Goal: Task Accomplishment & Management: Use online tool/utility

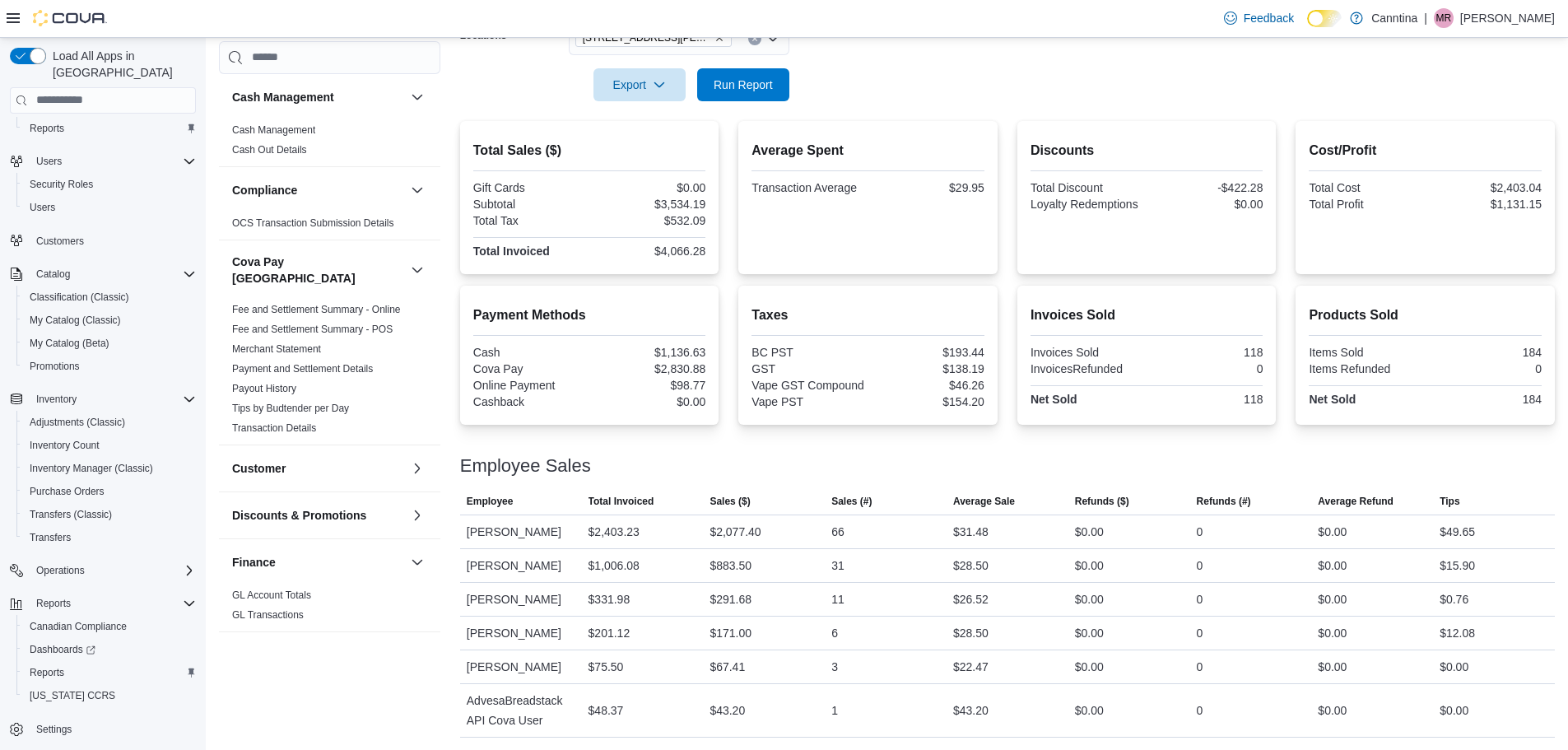
scroll to position [311, 0]
click at [696, 616] on tbody "Employee [PERSON_NAME] Total Invoiced $2,403.23 Sales ($) $2,077.40 Sales (#) 6…" at bounding box center [1008, 625] width 1095 height 222
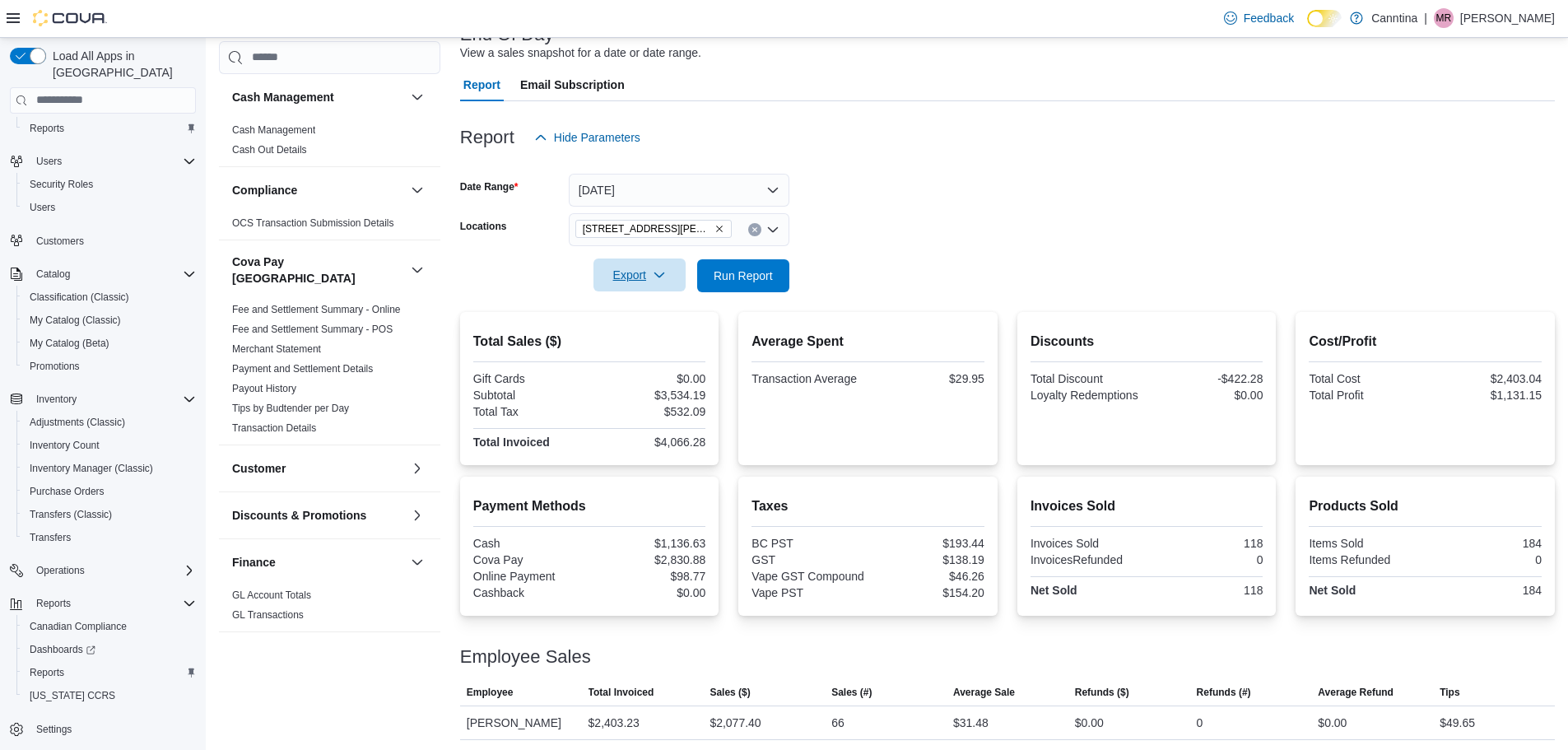
scroll to position [0, 0]
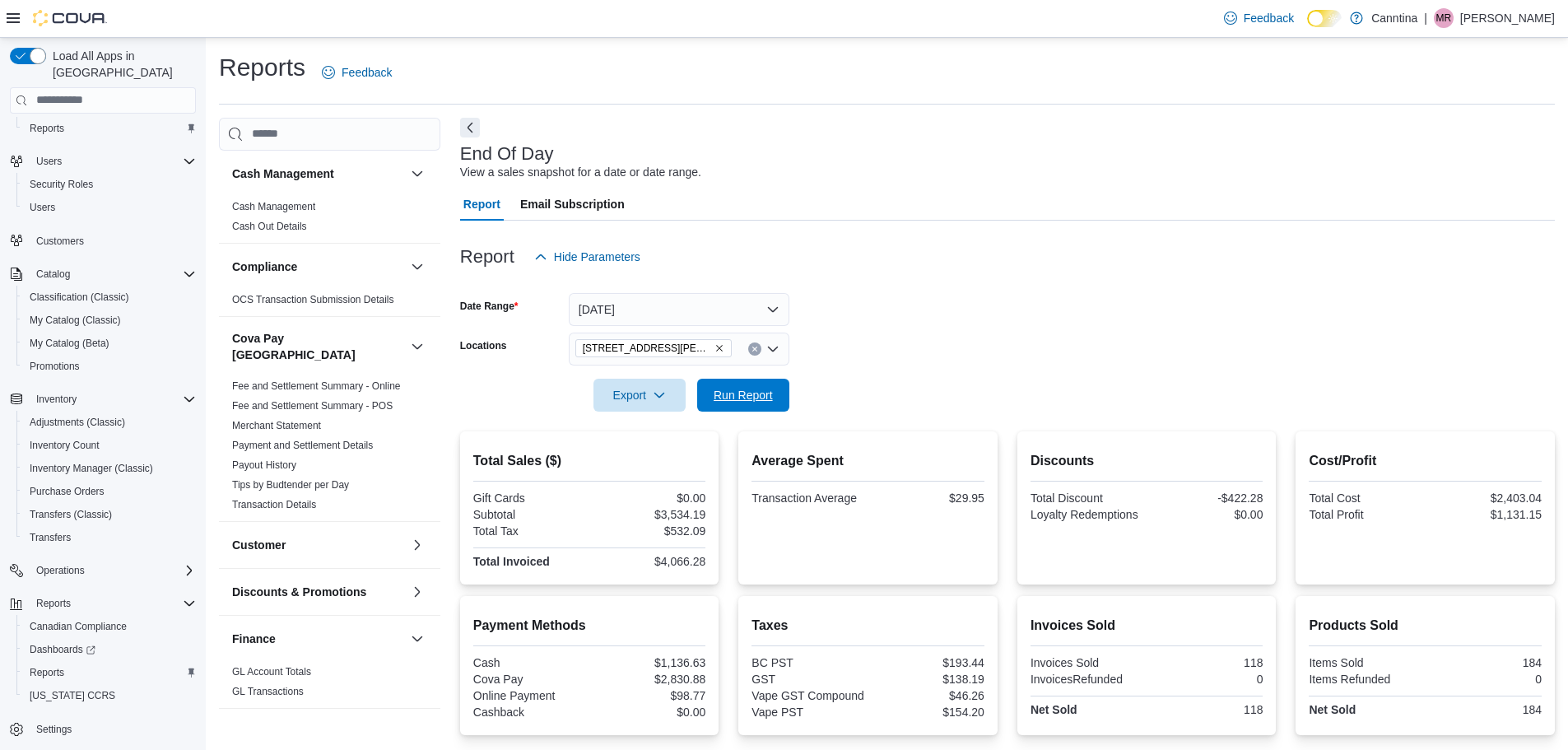
drag, startPoint x: 741, startPoint y: 391, endPoint x: 739, endPoint y: 409, distance: 18.1
click at [741, 391] on span "Run Report" at bounding box center [744, 395] width 59 height 16
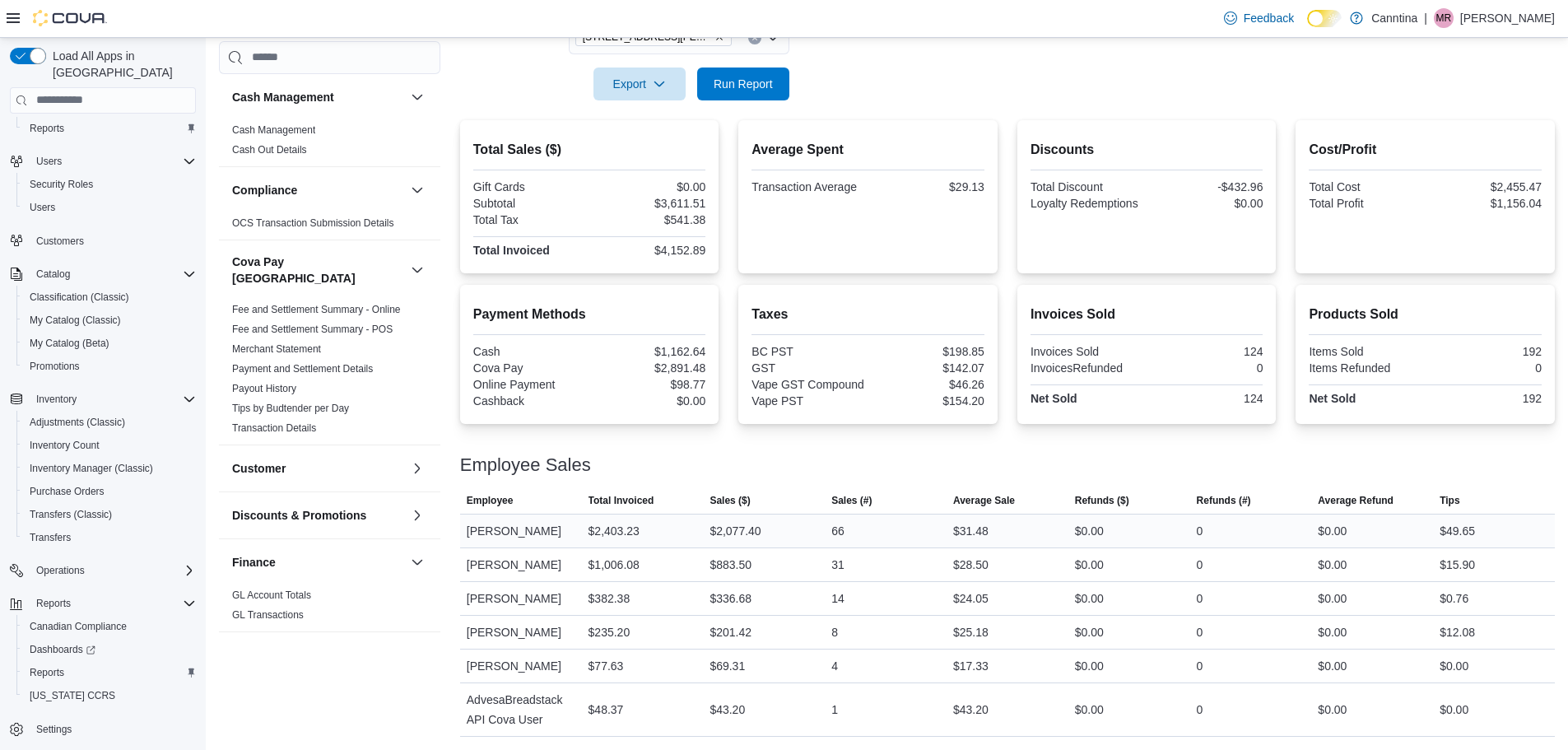
scroll to position [228, 0]
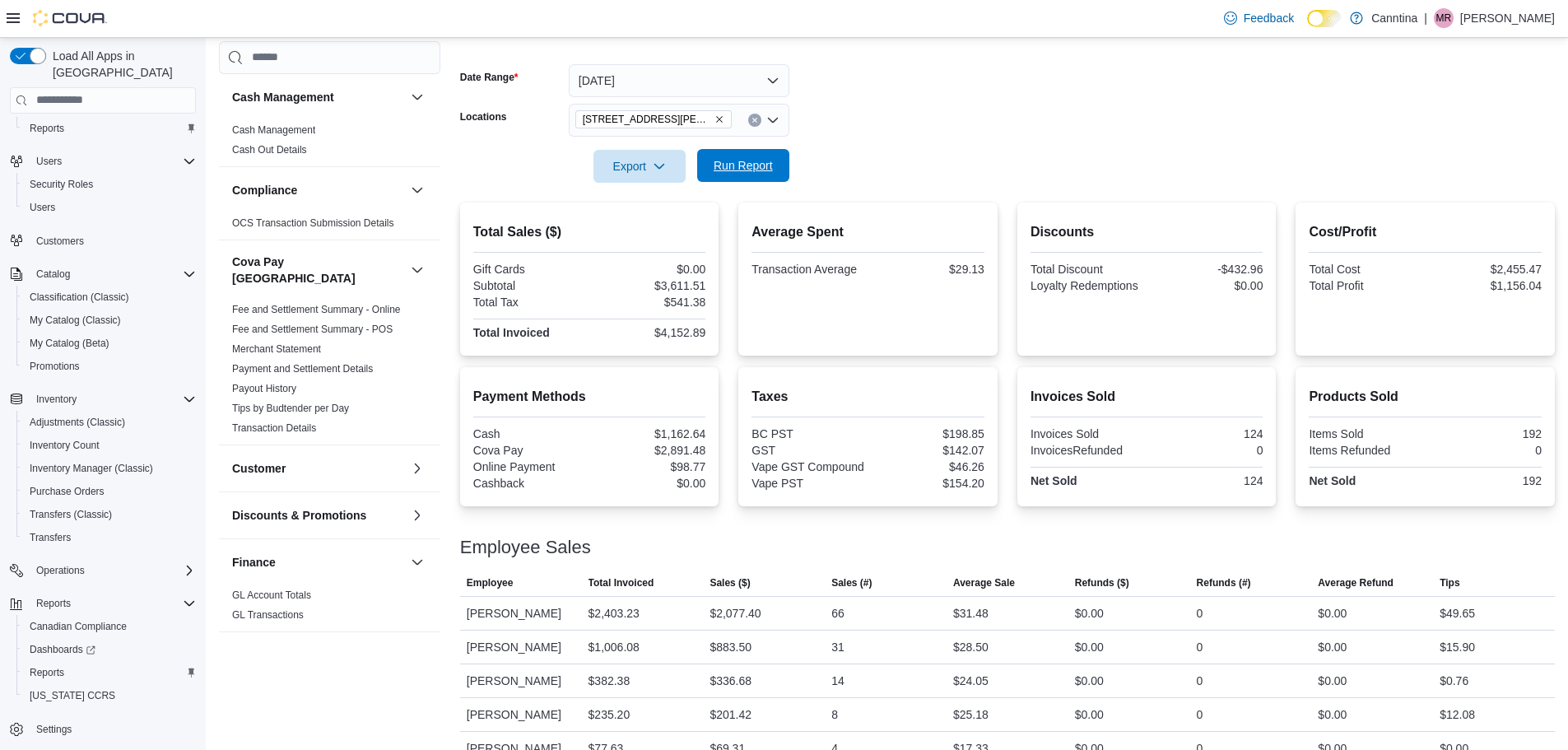
click at [771, 181] on span "Run Report" at bounding box center [743, 165] width 73 height 33
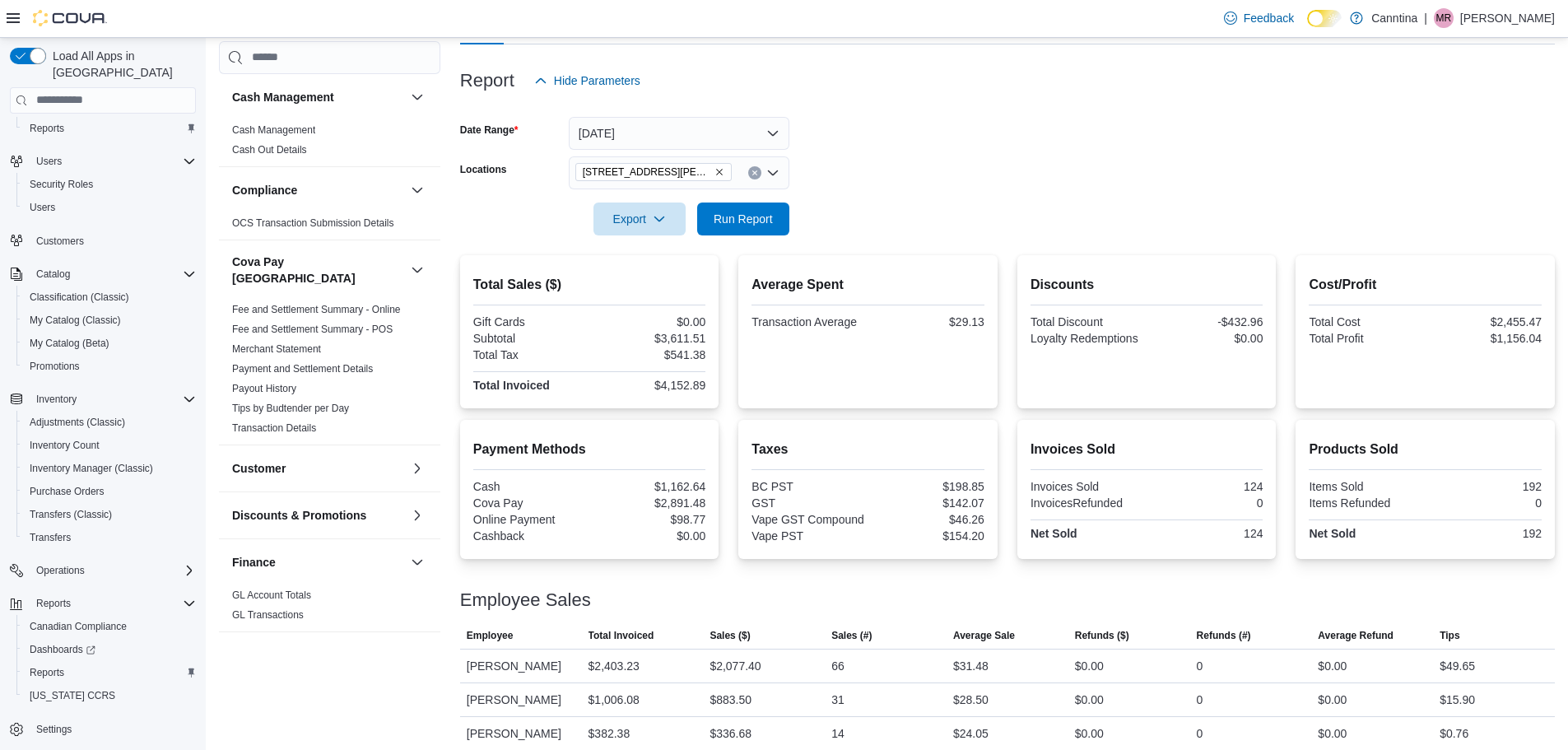
scroll to position [147, 0]
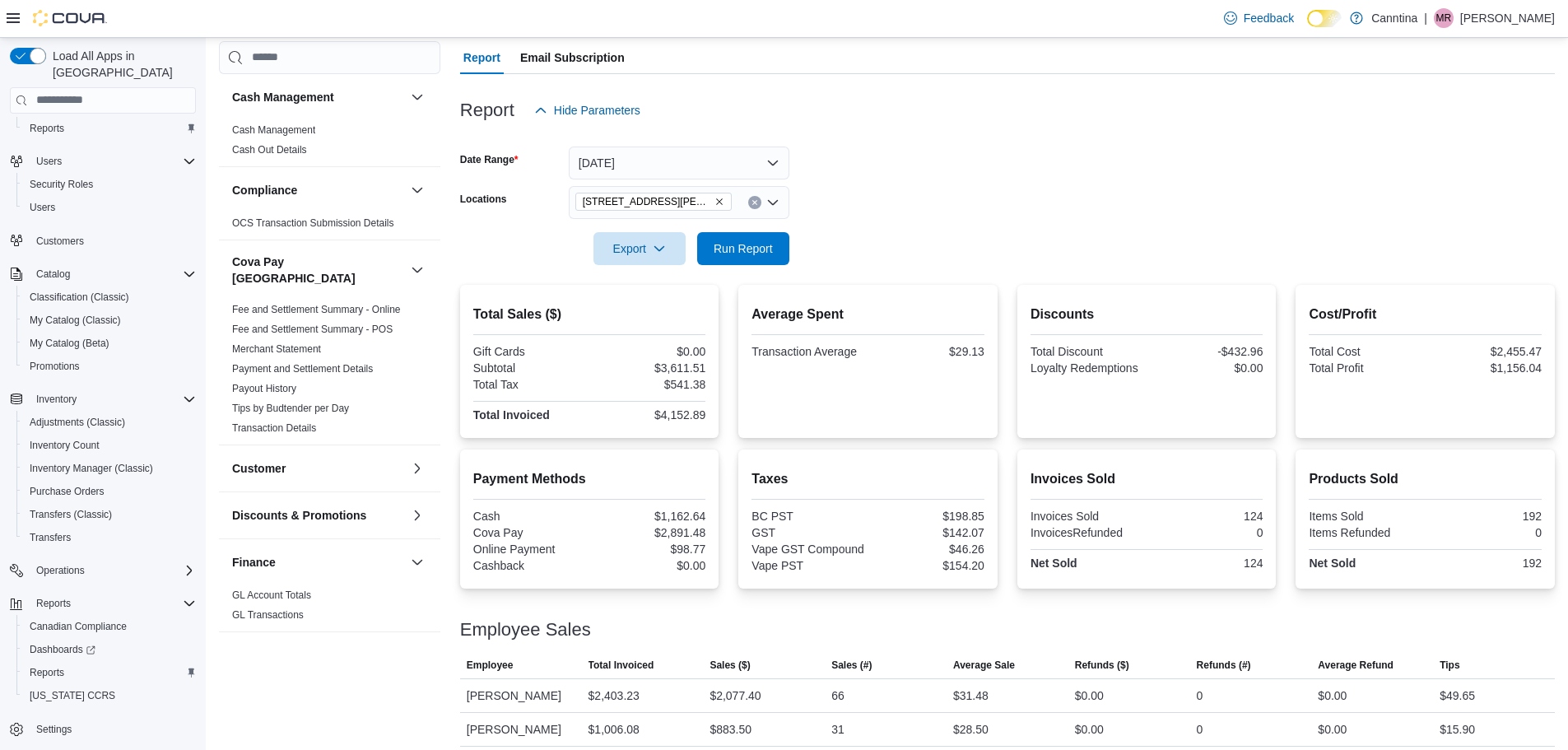
click at [623, 226] on div at bounding box center [1008, 225] width 1095 height 13
click at [607, 253] on span "Export" at bounding box center [640, 247] width 73 height 33
drag, startPoint x: 1119, startPoint y: 131, endPoint x: 868, endPoint y: 244, distance: 275.3
click at [1111, 136] on div at bounding box center [1008, 137] width 1095 height 20
click at [635, 242] on span "Export" at bounding box center [640, 247] width 73 height 33
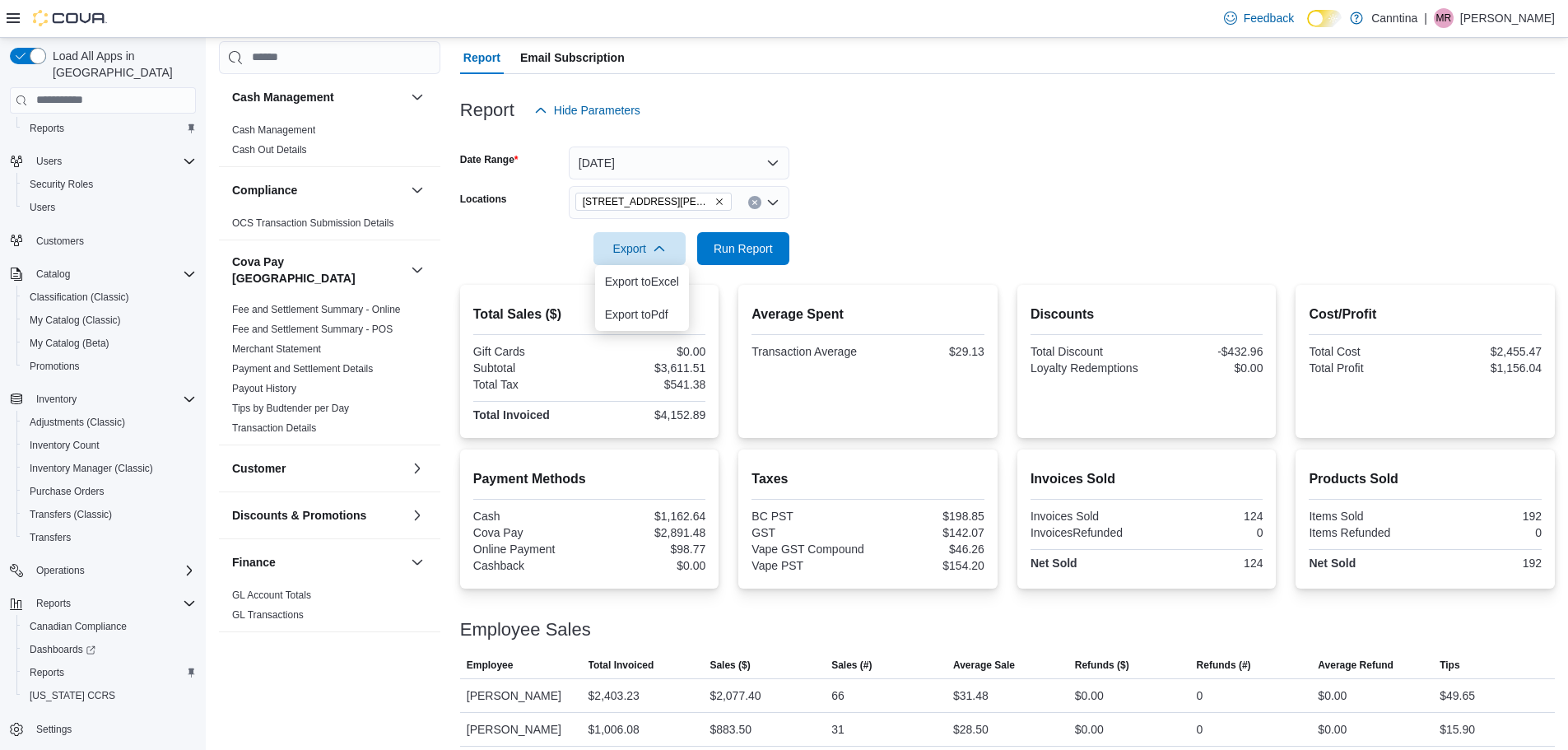
drag, startPoint x: 1080, startPoint y: 225, endPoint x: 797, endPoint y: 238, distance: 283.3
click at [1078, 225] on div at bounding box center [1008, 225] width 1095 height 13
click at [757, 252] on span "Run Report" at bounding box center [744, 247] width 59 height 16
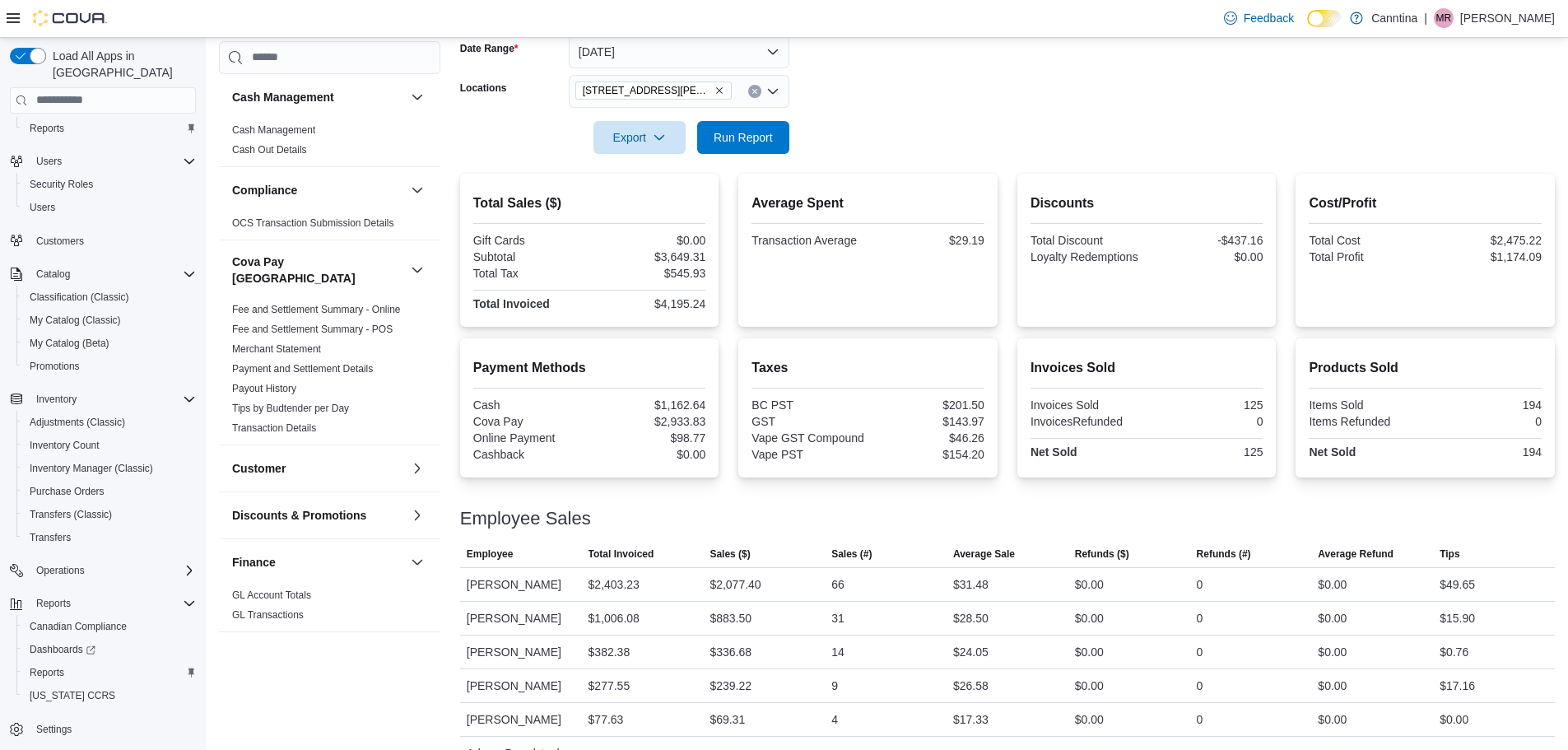
scroll to position [228, 0]
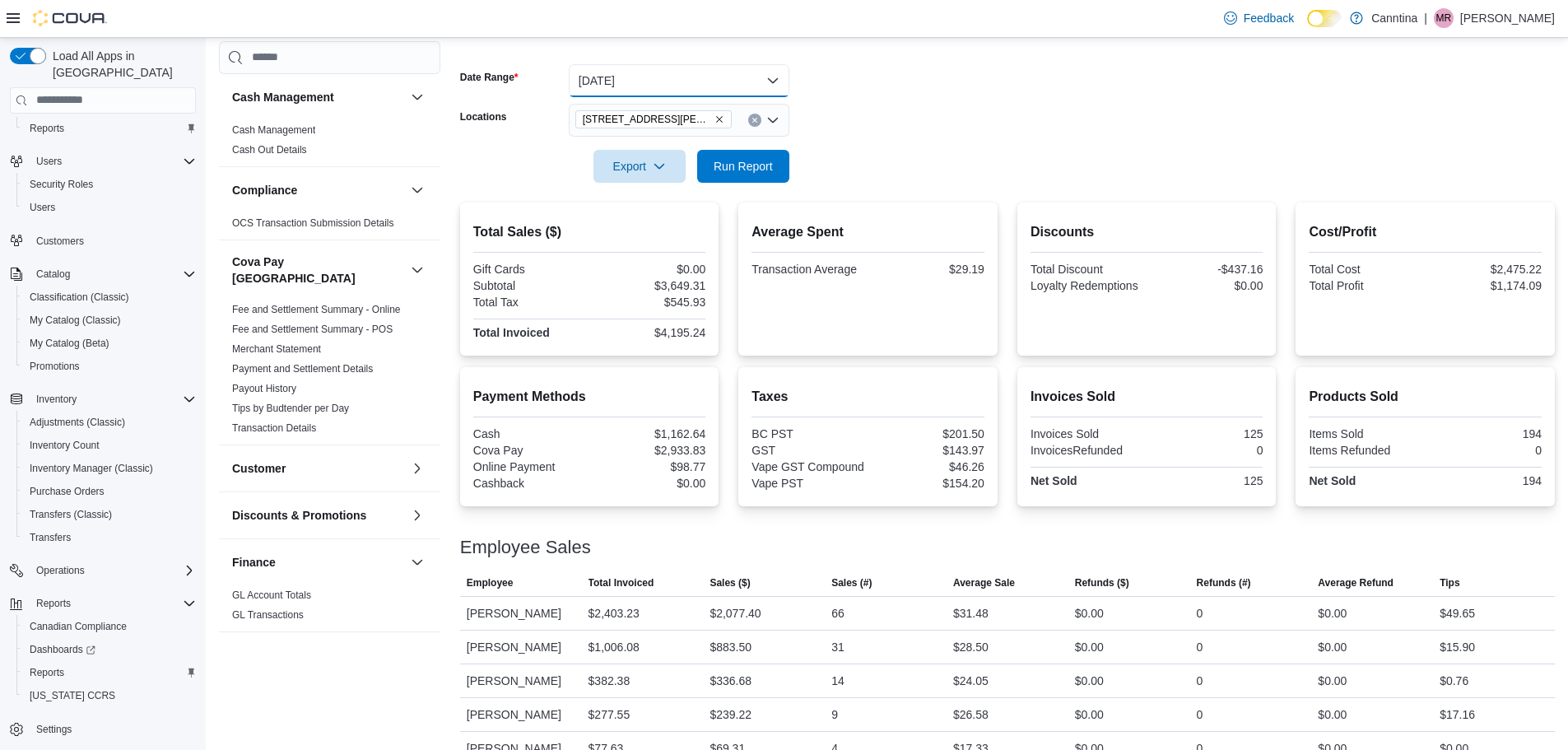
drag, startPoint x: 782, startPoint y: 76, endPoint x: 767, endPoint y: 82, distance: 16.2
click at [781, 76] on button "[DATE]" at bounding box center [679, 81] width 220 height 33
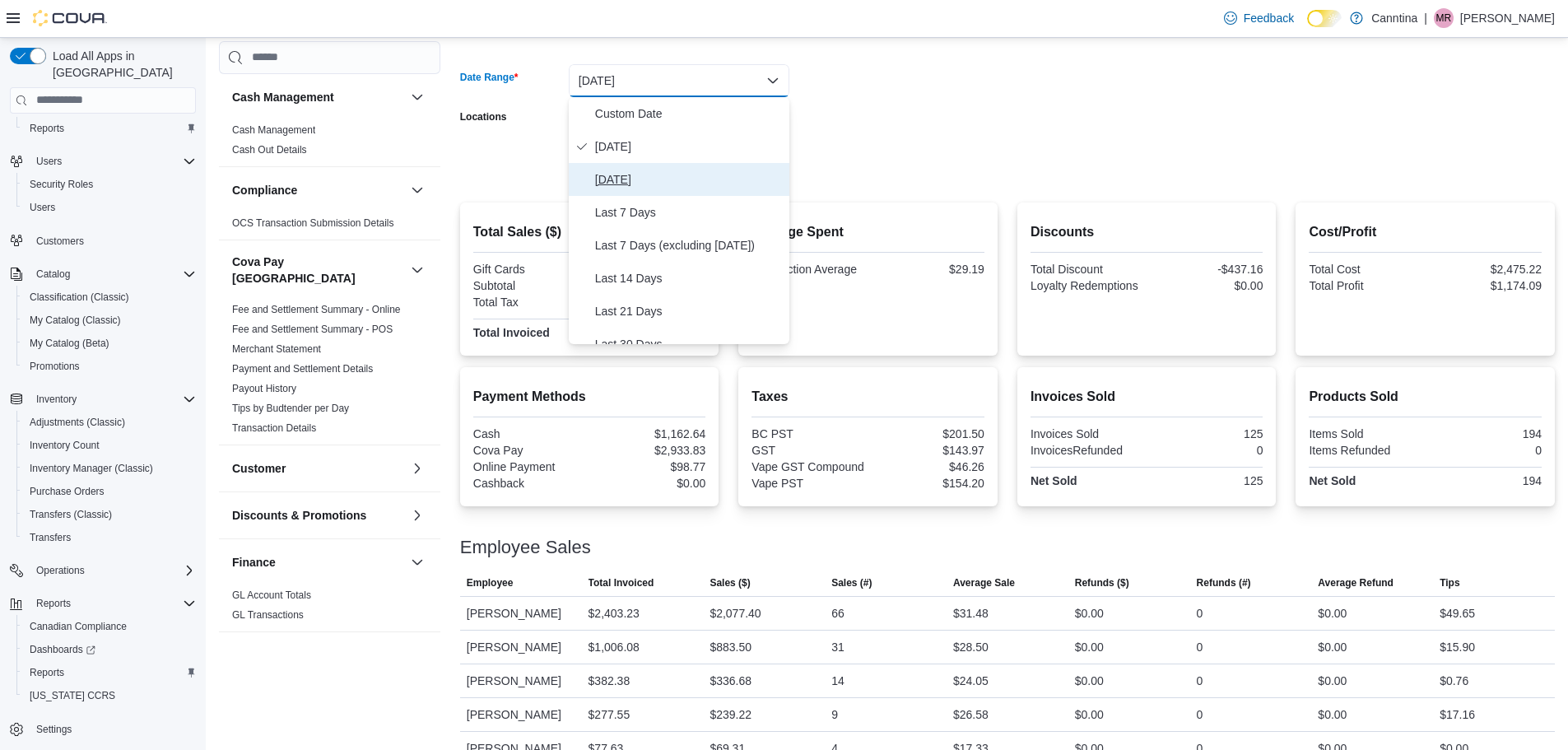
click at [683, 187] on span "[DATE]" at bounding box center [689, 179] width 188 height 20
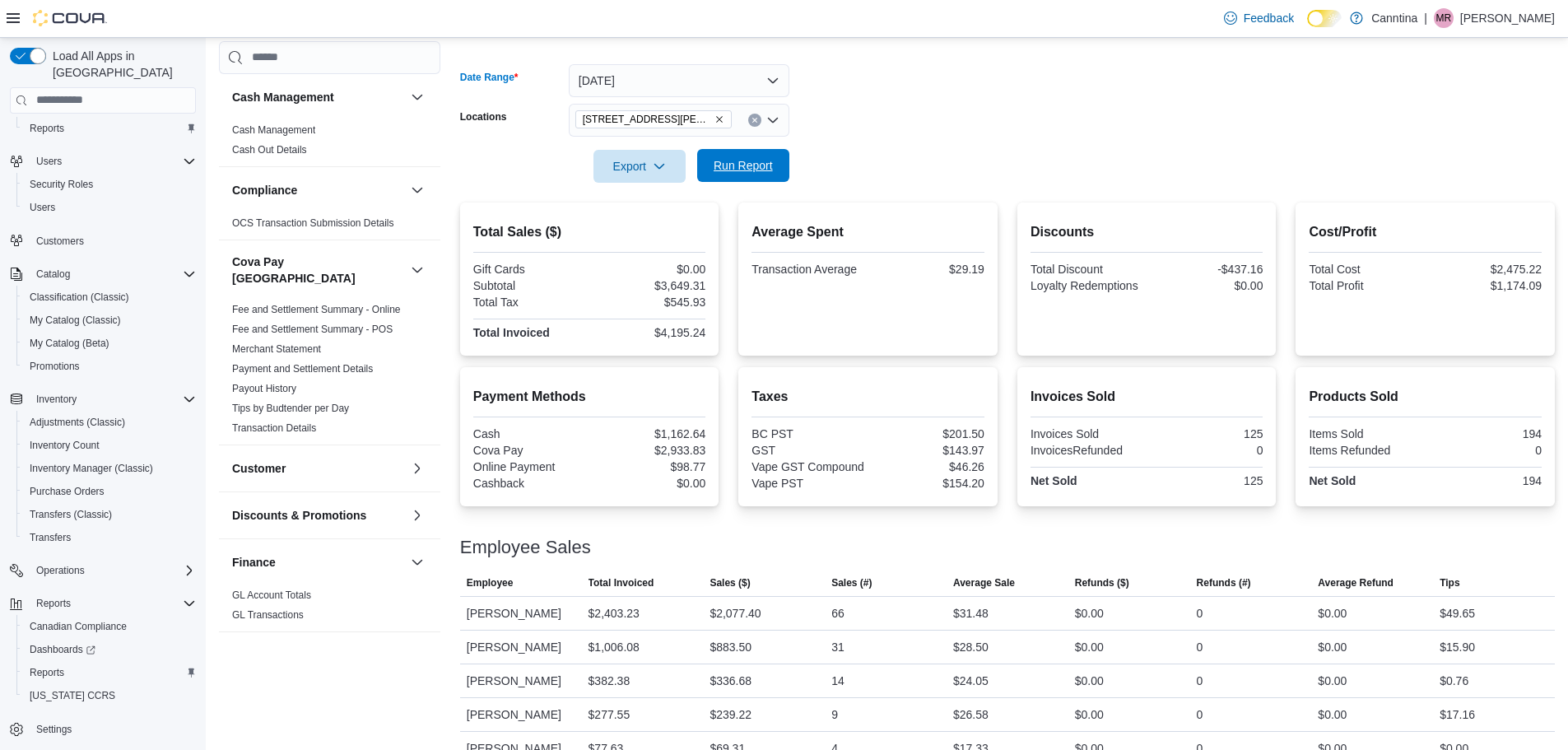
click at [770, 159] on span "Run Report" at bounding box center [744, 166] width 59 height 16
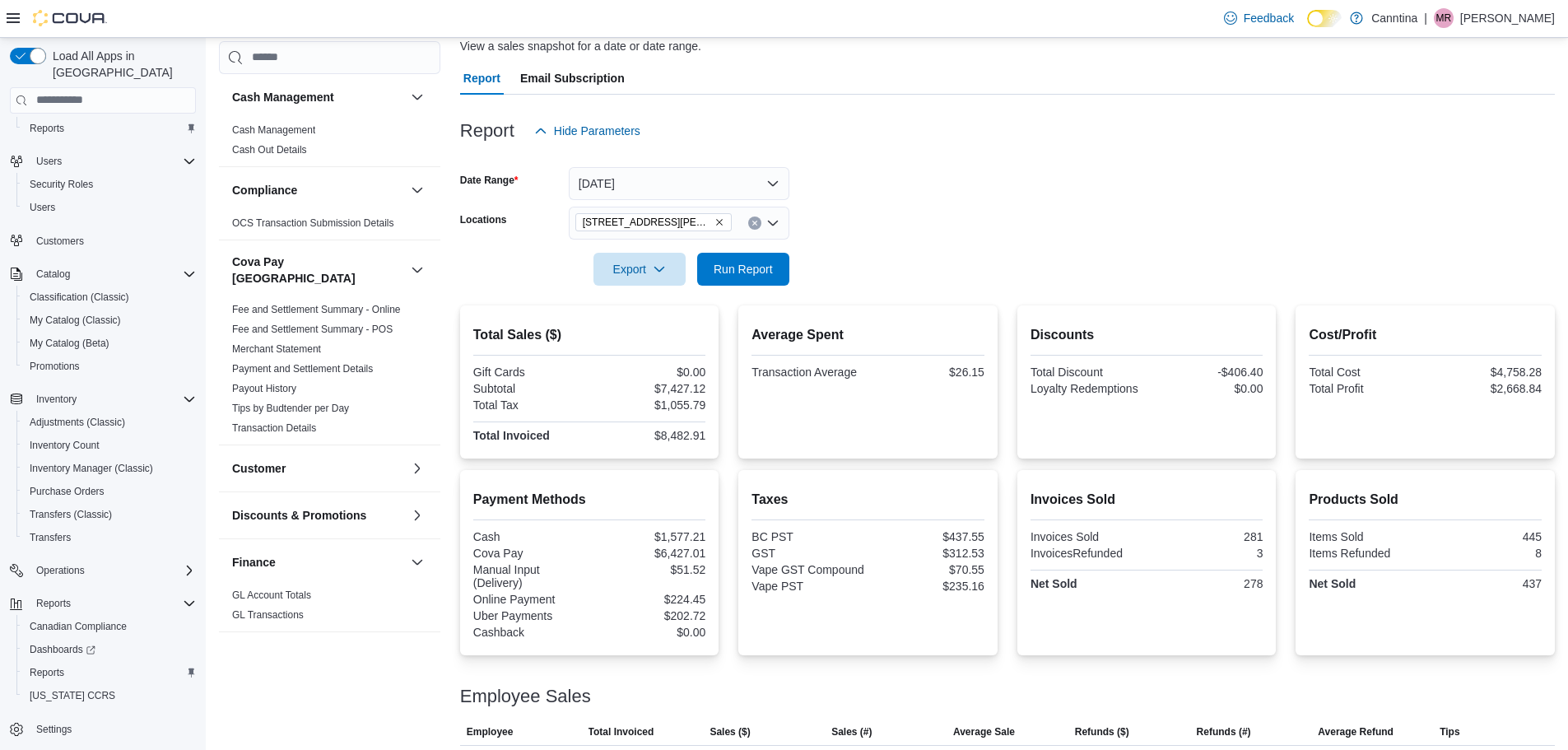
scroll to position [110, 0]
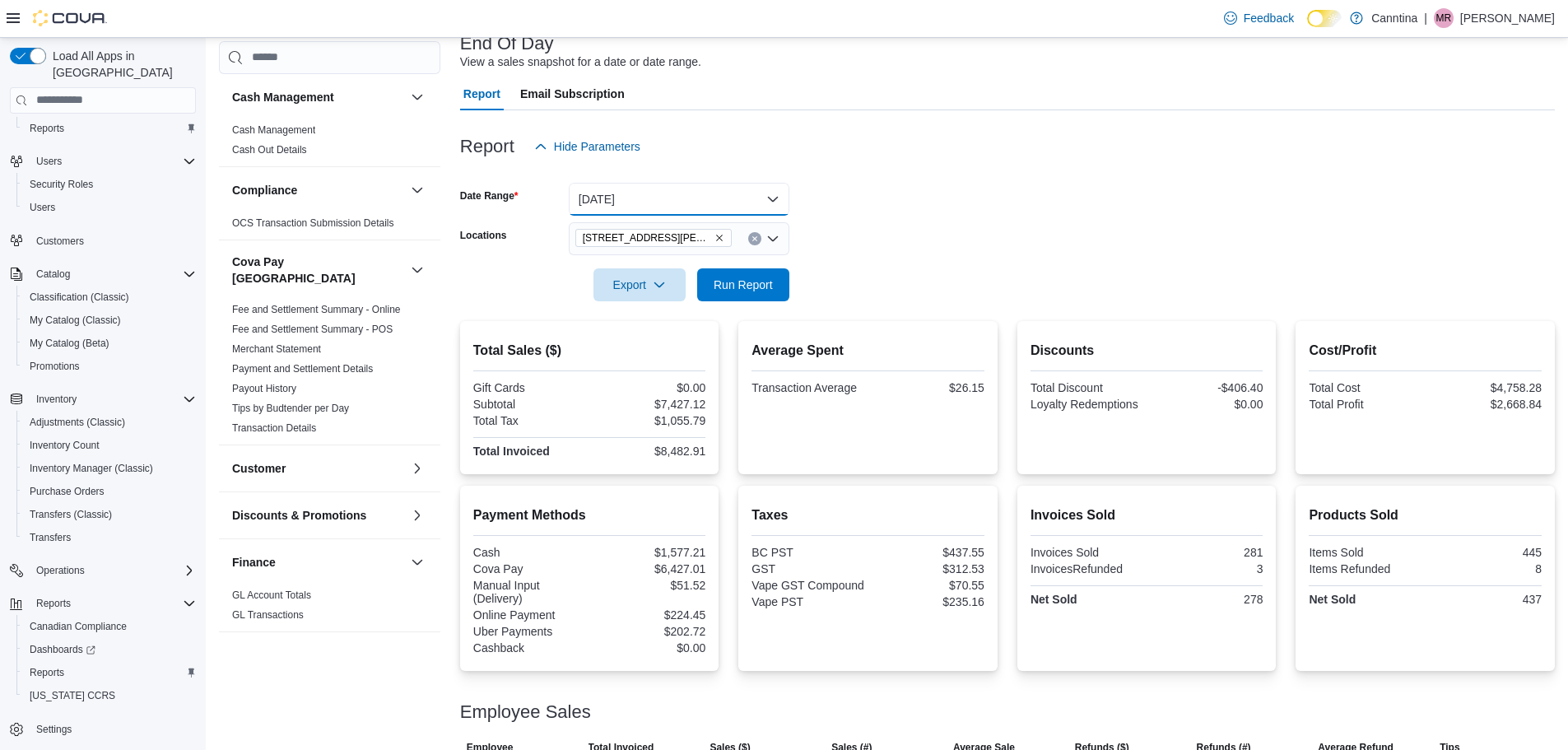
click at [772, 201] on button "[DATE]" at bounding box center [679, 199] width 220 height 33
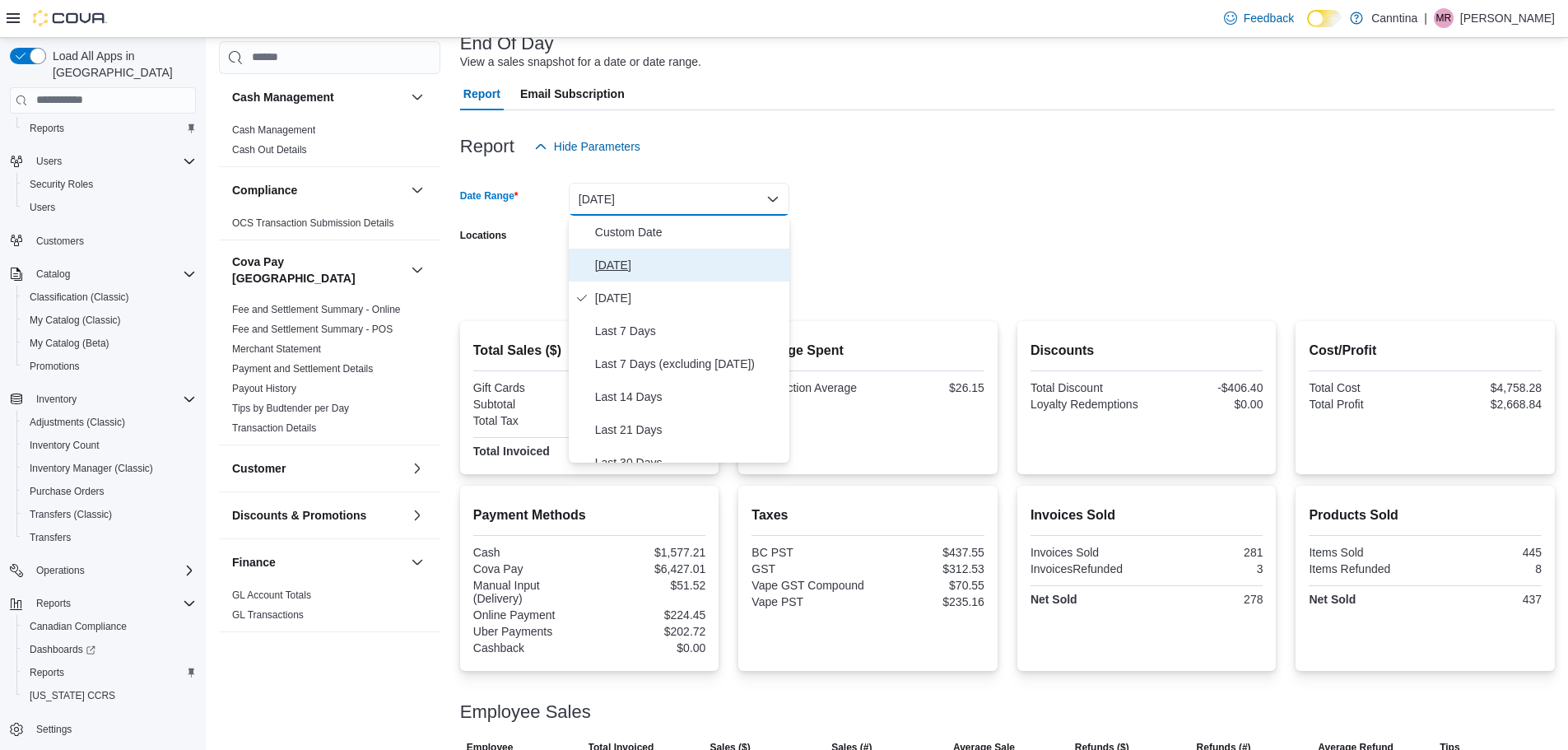
click at [655, 269] on span "[DATE]" at bounding box center [689, 265] width 188 height 20
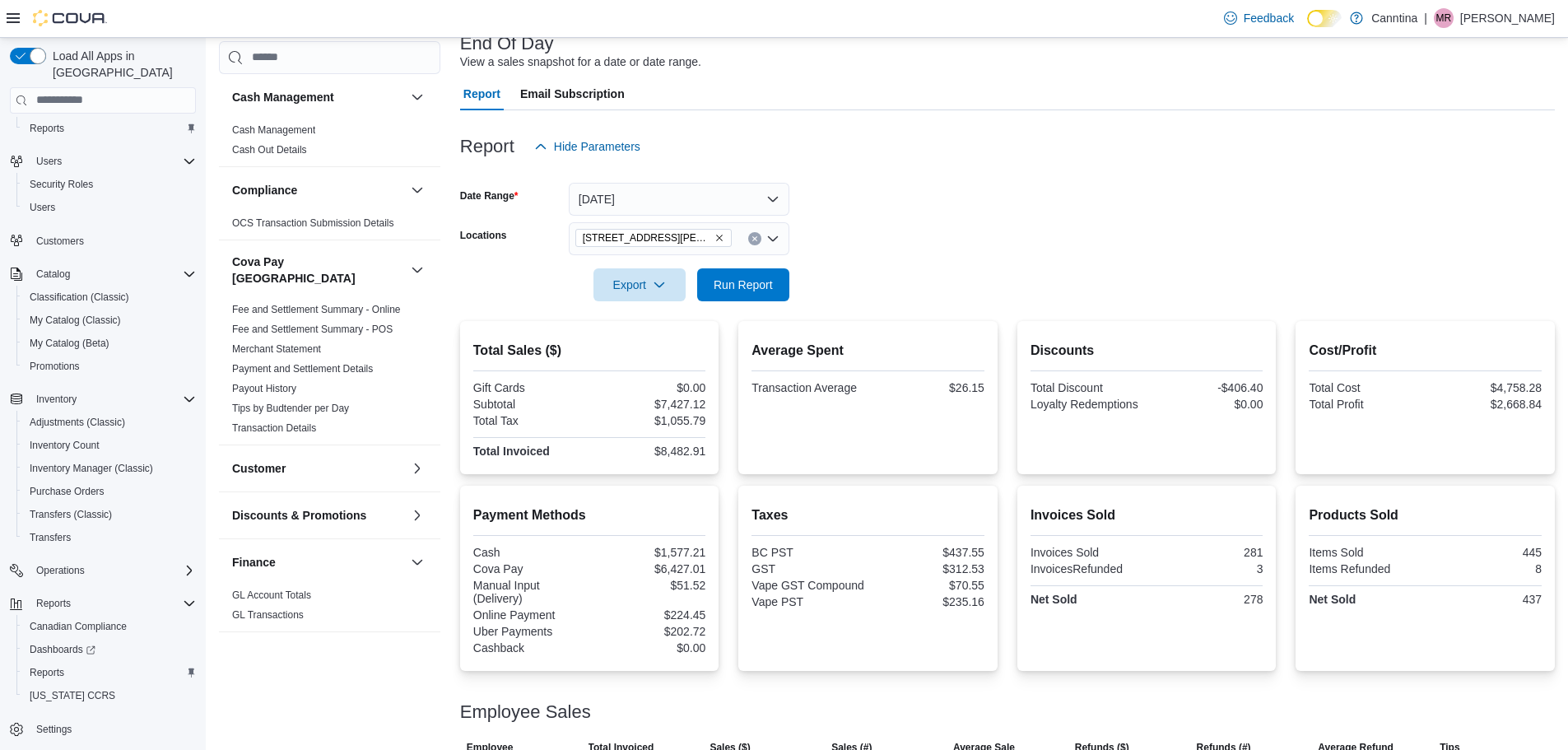
drag, startPoint x: 1006, startPoint y: 243, endPoint x: 983, endPoint y: 245, distance: 23.1
click at [983, 245] on form "Date Range [DATE] Locations [STREET_ADDRESS][PERSON_NAME] Export Run Report" at bounding box center [1008, 232] width 1095 height 138
click at [756, 289] on span "Run Report" at bounding box center [744, 284] width 59 height 16
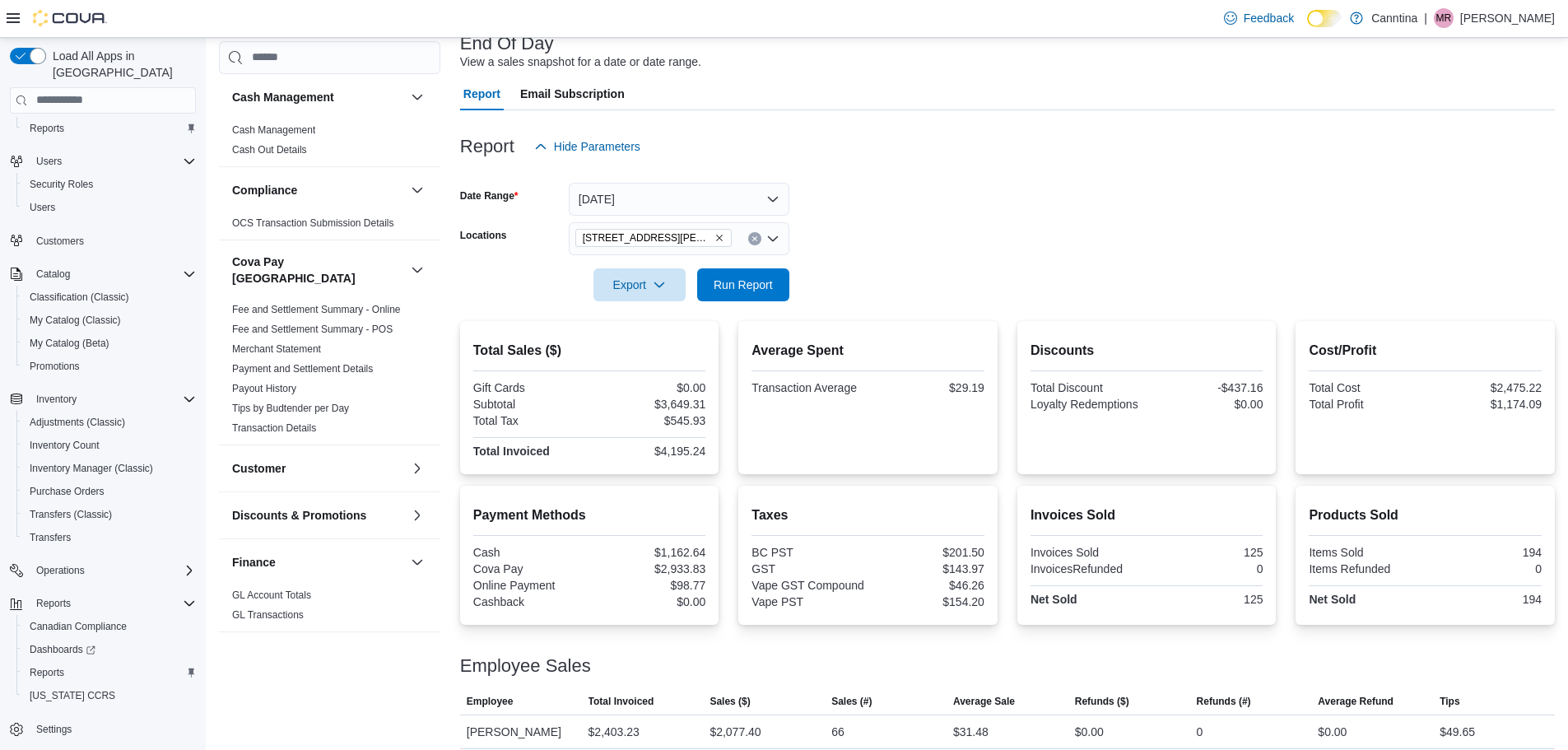
drag, startPoint x: 689, startPoint y: 21, endPoint x: 696, endPoint y: 2, distance: 20.2
click at [688, 19] on div "Feedback Dark Mode Canntina | [PERSON_NAME]" at bounding box center [784, 19] width 1568 height 38
click at [788, 283] on button "Run Report" at bounding box center [743, 284] width 92 height 33
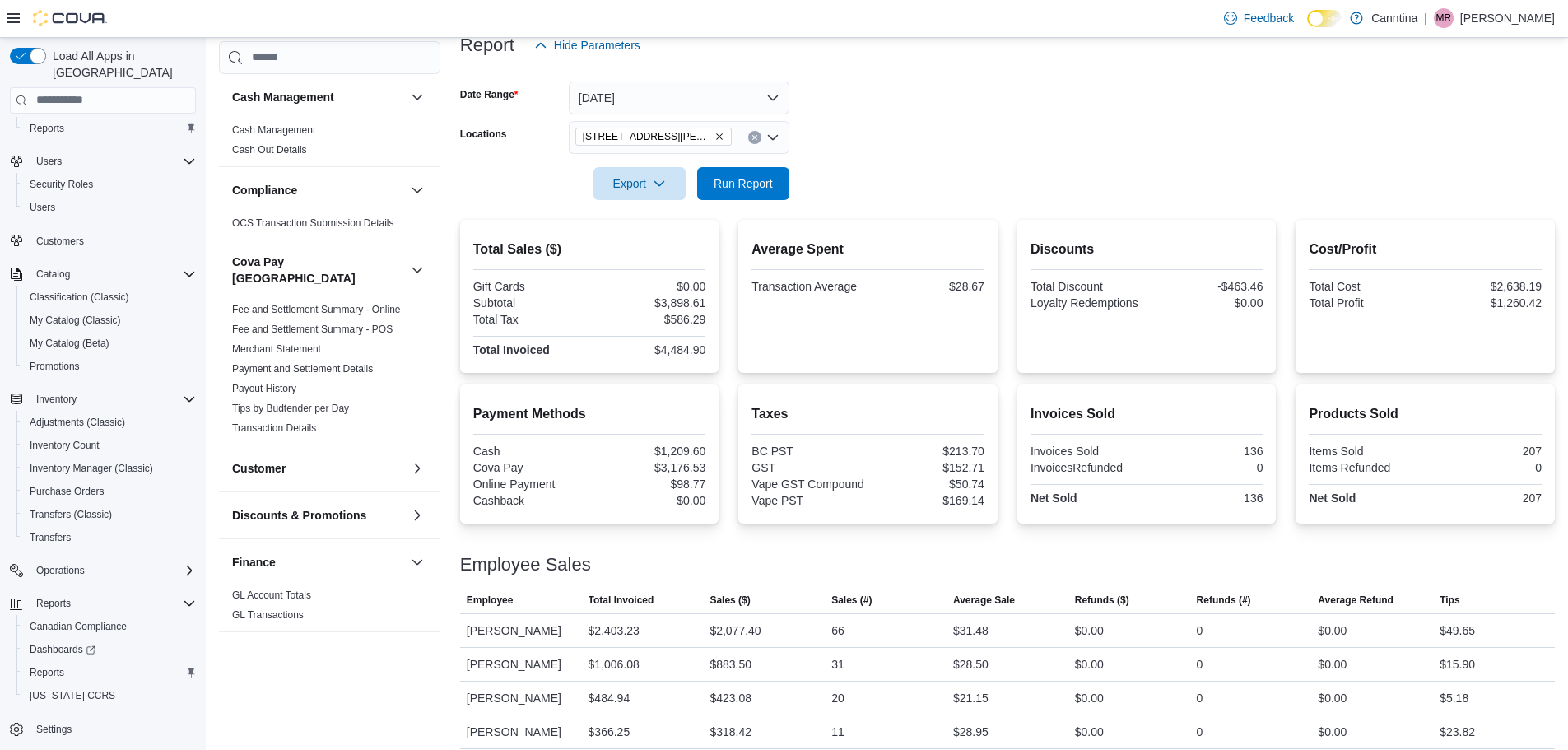
scroll to position [311, 0]
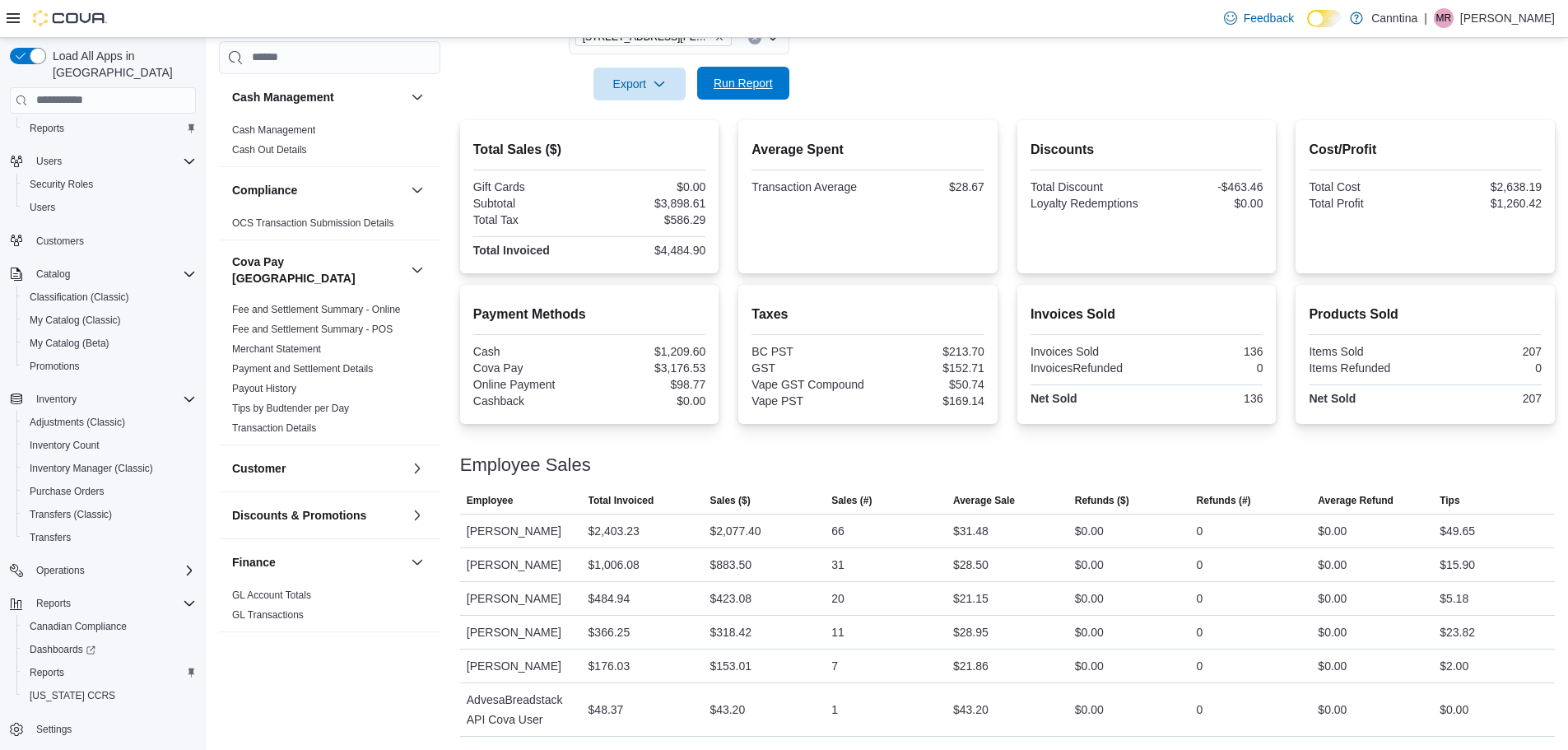
click at [715, 88] on span "Run Report" at bounding box center [744, 83] width 59 height 16
click at [24, 667] on button "Reports" at bounding box center [109, 673] width 186 height 23
click at [765, 81] on span "Run Report" at bounding box center [744, 83] width 59 height 16
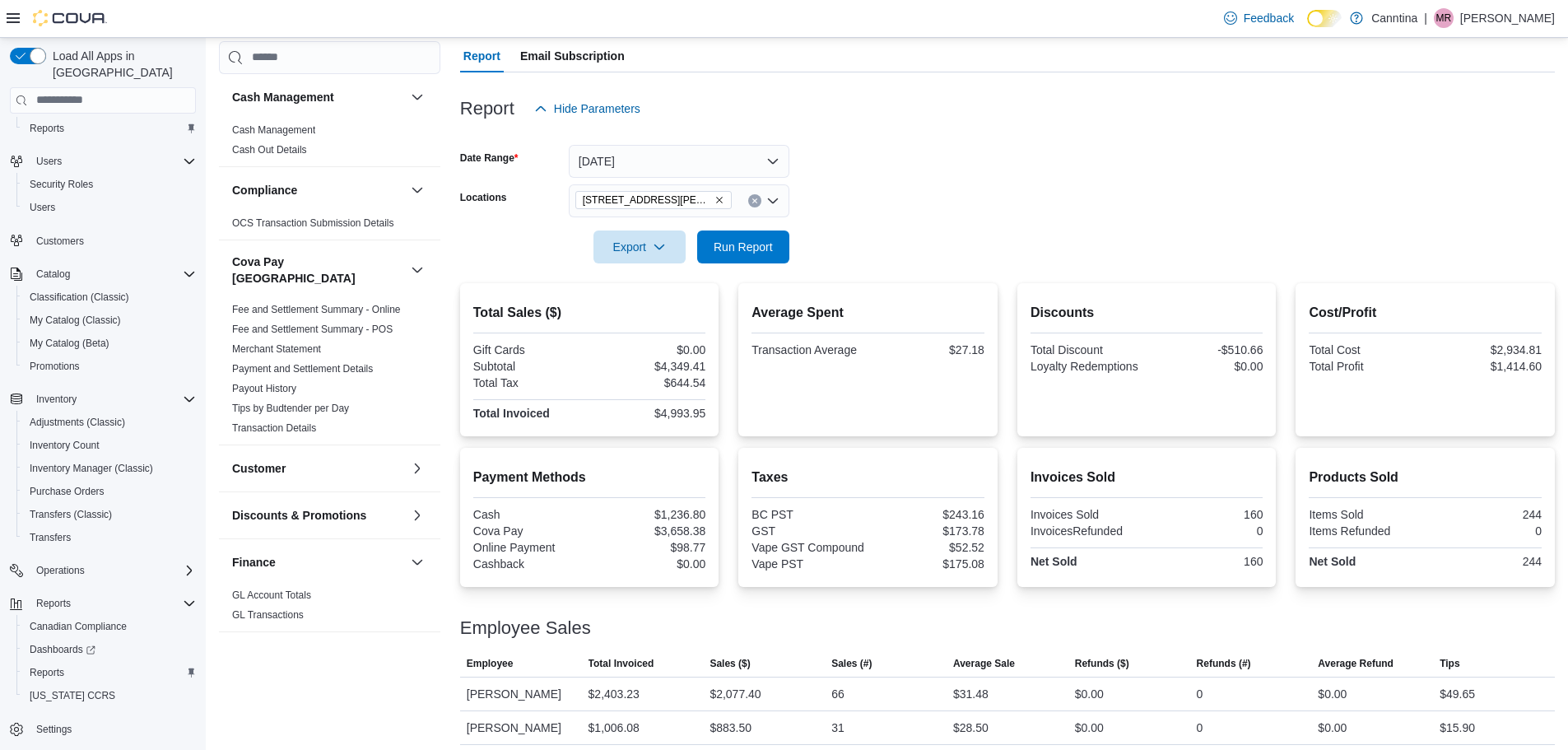
scroll to position [147, 0]
click at [728, 248] on span "Run Report" at bounding box center [744, 247] width 59 height 16
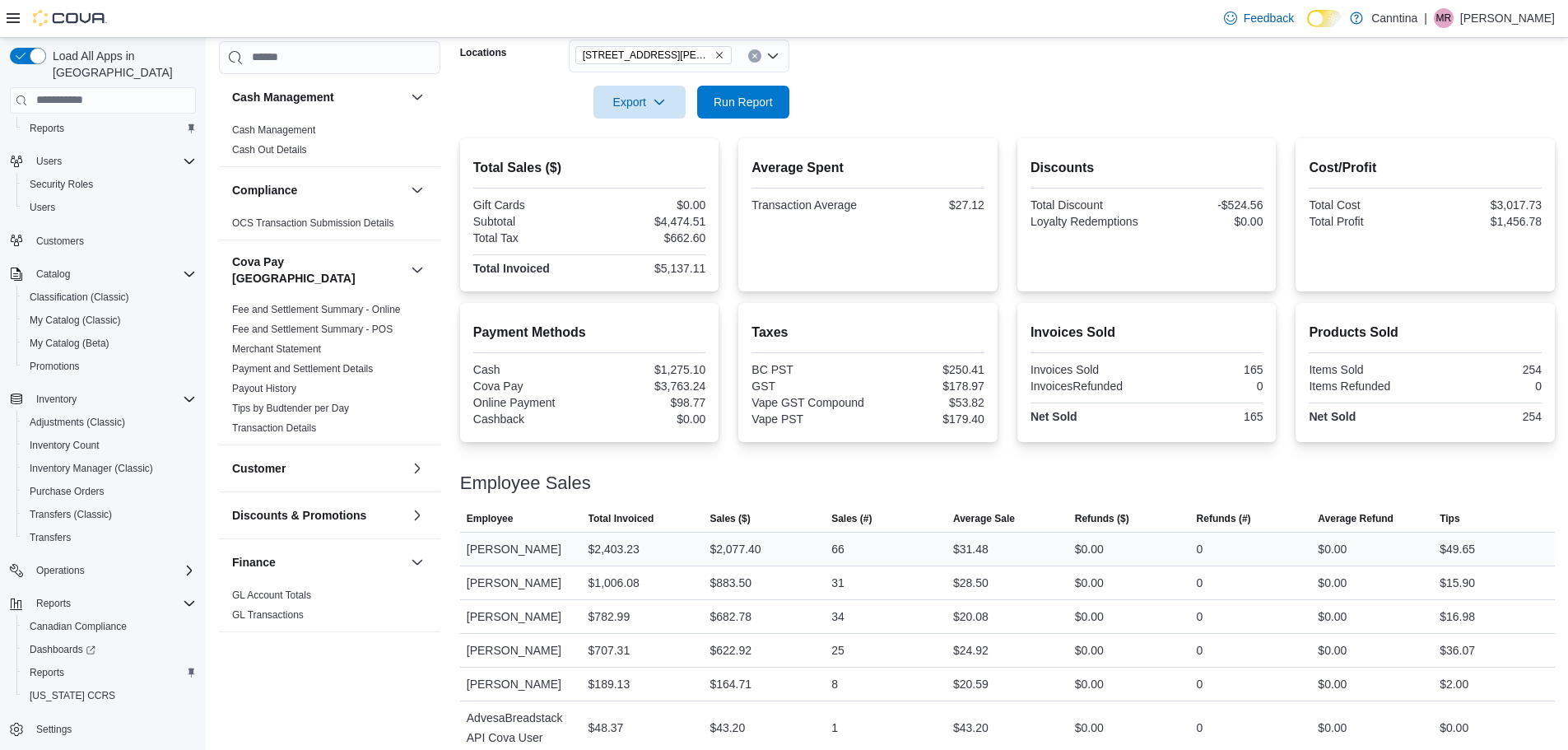
scroll to position [311, 0]
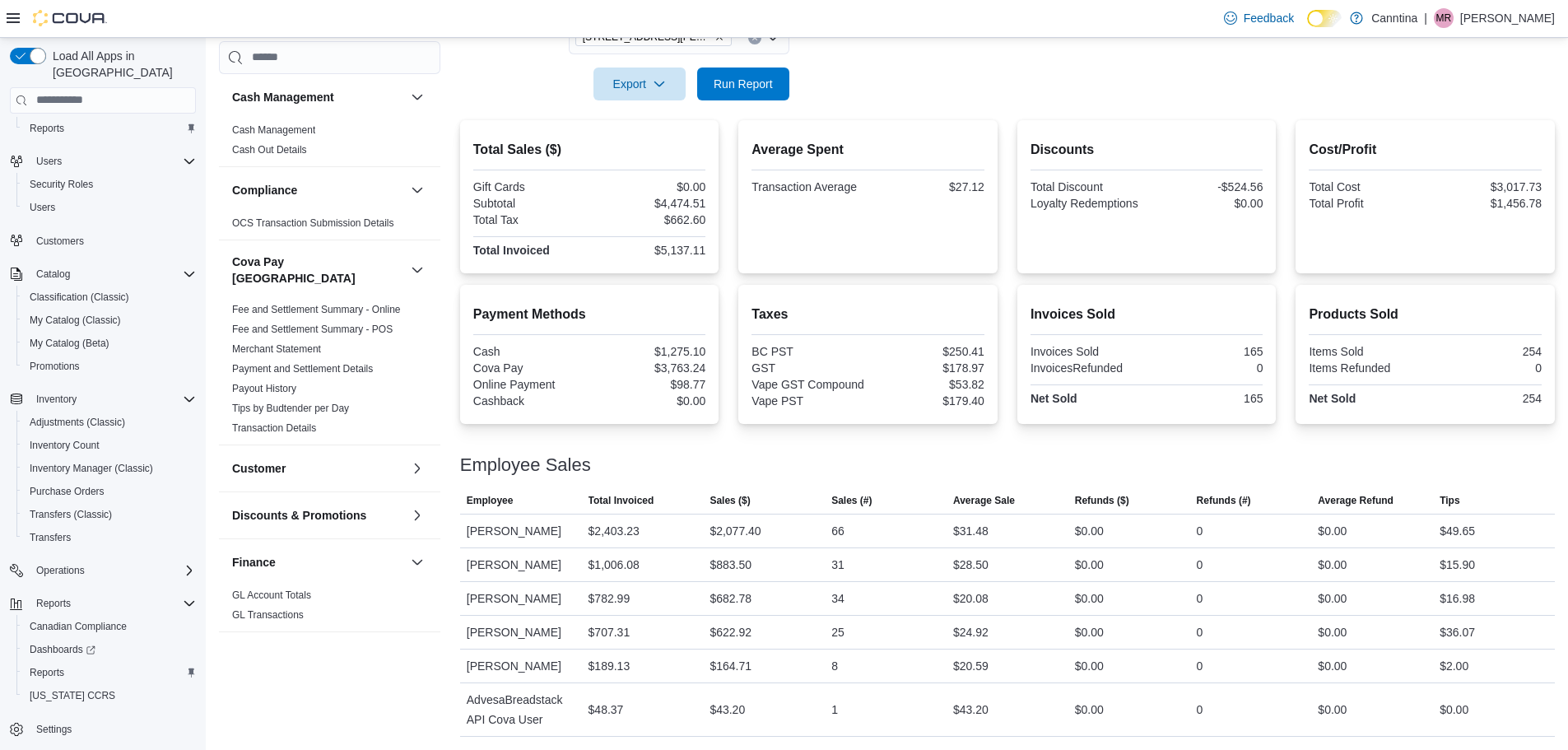
click at [857, 60] on div at bounding box center [1008, 61] width 1095 height 13
click at [836, 62] on div at bounding box center [1008, 61] width 1095 height 13
click at [754, 91] on span "Run Report" at bounding box center [743, 82] width 73 height 33
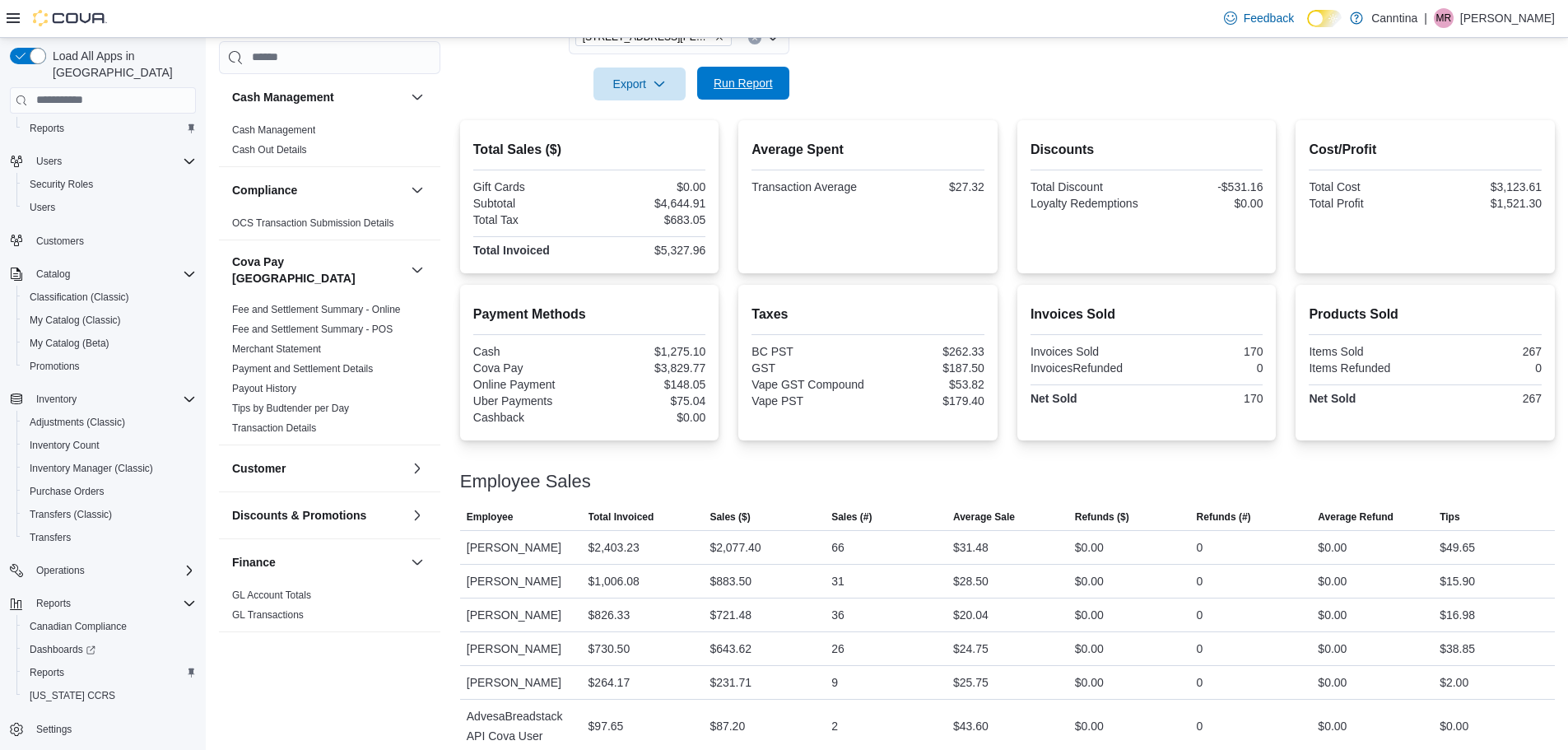
click at [734, 86] on span "Run Report" at bounding box center [744, 83] width 59 height 16
